Goal: Transaction & Acquisition: Purchase product/service

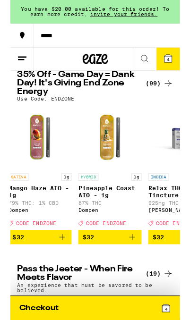
scroll to position [0, 4629]
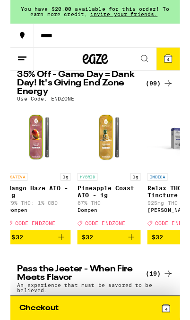
click at [138, 271] on icon "Add to bag" at bounding box center [135, 265] width 11 height 11
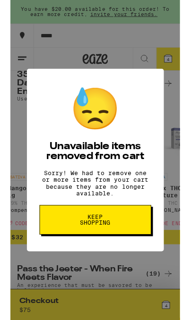
click at [126, 252] on button "Keep Shopping" at bounding box center [95, 246] width 125 height 33
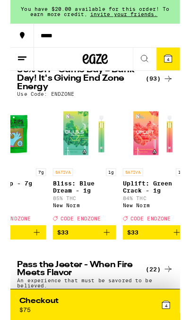
scroll to position [0, 4657]
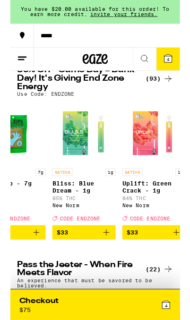
click at [111, 266] on icon "Add to bag" at bounding box center [106, 260] width 11 height 11
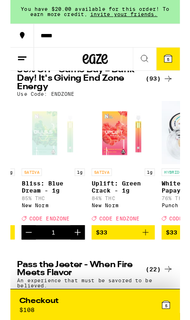
scroll to position [0, 4692]
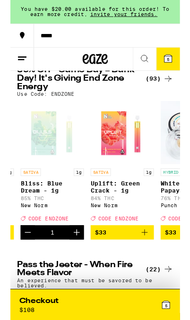
click at [152, 266] on icon "Add to bag" at bounding box center [149, 260] width 11 height 11
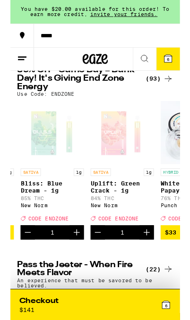
click at [149, 266] on icon "Increment" at bounding box center [152, 260] width 11 height 11
click at [76, 264] on icon "Increment" at bounding box center [74, 260] width 7 height 7
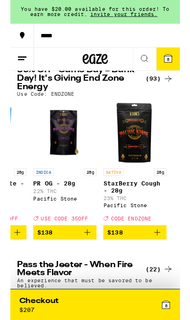
scroll to position [0, 7104]
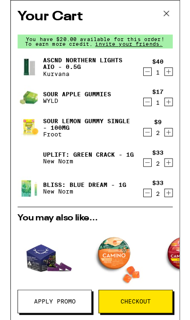
click at [156, 117] on icon "Decrement" at bounding box center [153, 113] width 8 height 11
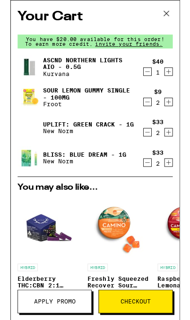
click at [153, 82] on icon "Decrement" at bounding box center [153, 79] width 8 height 11
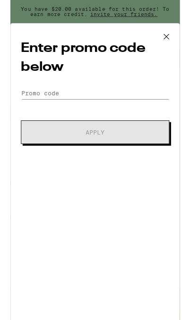
click at [25, 99] on input "Promo Code" at bounding box center [95, 104] width 166 height 14
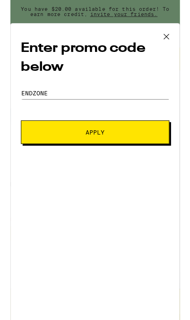
type input "Endzone"
click at [71, 151] on span "Apply" at bounding box center [94, 148] width 101 height 7
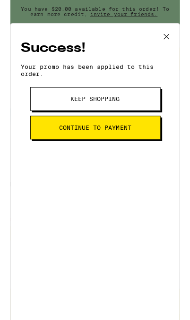
scroll to position [0, 0]
click at [62, 145] on span "Continue to payment" at bounding box center [95, 143] width 81 height 7
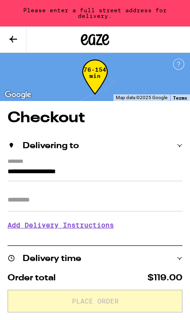
click at [92, 166] on input "**********" at bounding box center [95, 173] width 174 height 15
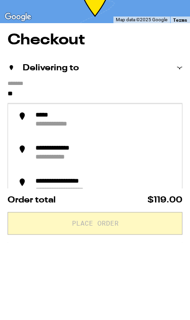
type input "*"
type input "***"
type input "**********"
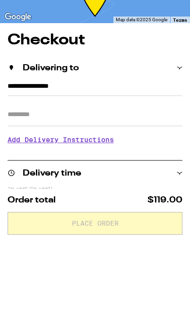
scroll to position [77, 0]
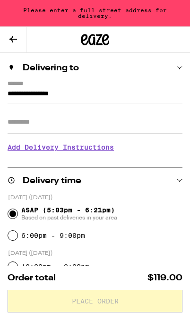
click at [20, 122] on input "Apt/Suite" at bounding box center [95, 122] width 174 height 23
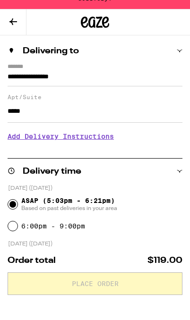
type input "*****"
click at [86, 89] on input "**********" at bounding box center [95, 96] width 174 height 15
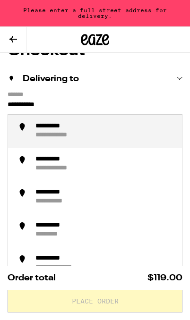
click at [33, 132] on li "**********" at bounding box center [95, 131] width 174 height 33
type input "**********"
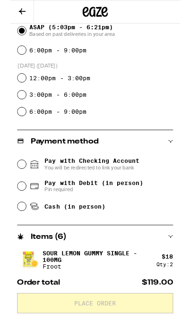
scroll to position [252, 0]
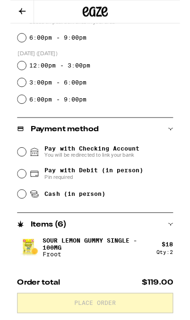
click at [17, 219] on input "Cash (in person)" at bounding box center [12, 217] width 9 height 9
radio input "true"
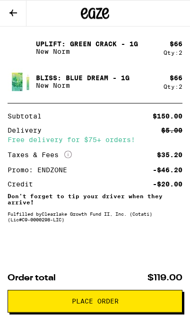
scroll to position [526, 0]
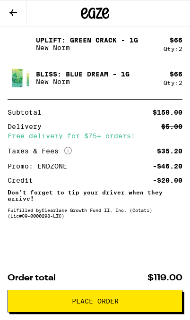
click at [104, 301] on span "Place Order" at bounding box center [95, 301] width 47 height 7
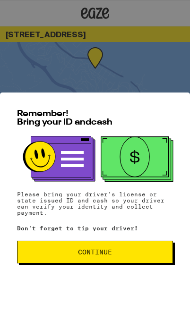
click at [112, 253] on span "Continue" at bounding box center [95, 251] width 140 height 7
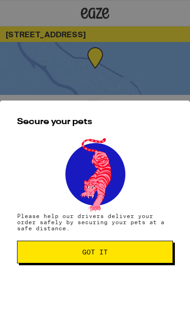
click at [113, 251] on span "Got it" at bounding box center [95, 251] width 140 height 7
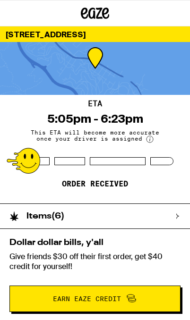
click at [30, 215] on h2 "Items ( 6 )" at bounding box center [45, 216] width 38 height 8
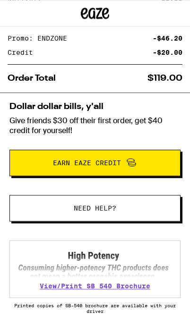
scroll to position [374, 0]
